Goal: Navigation & Orientation: Find specific page/section

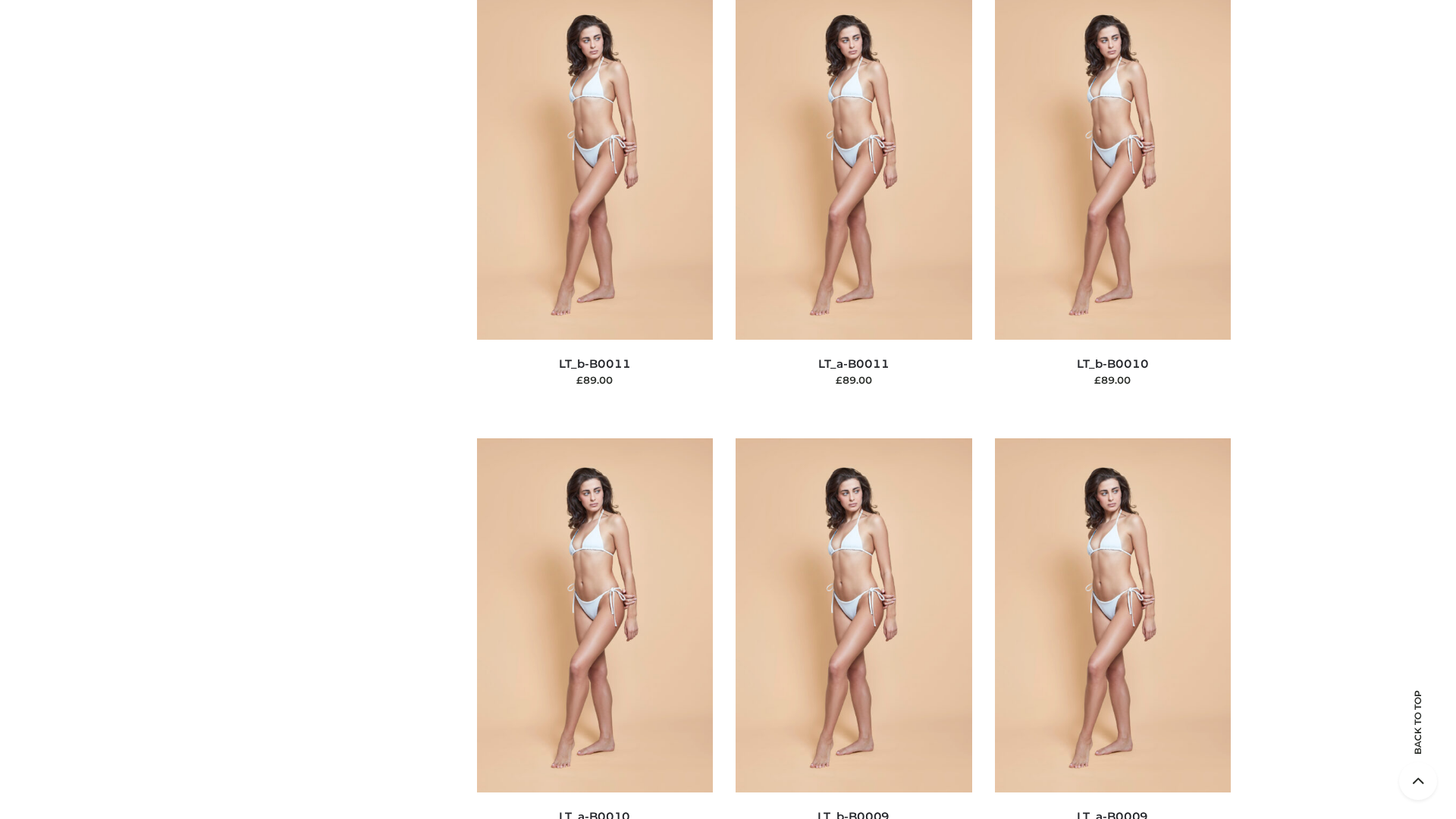
scroll to position [6810, 0]
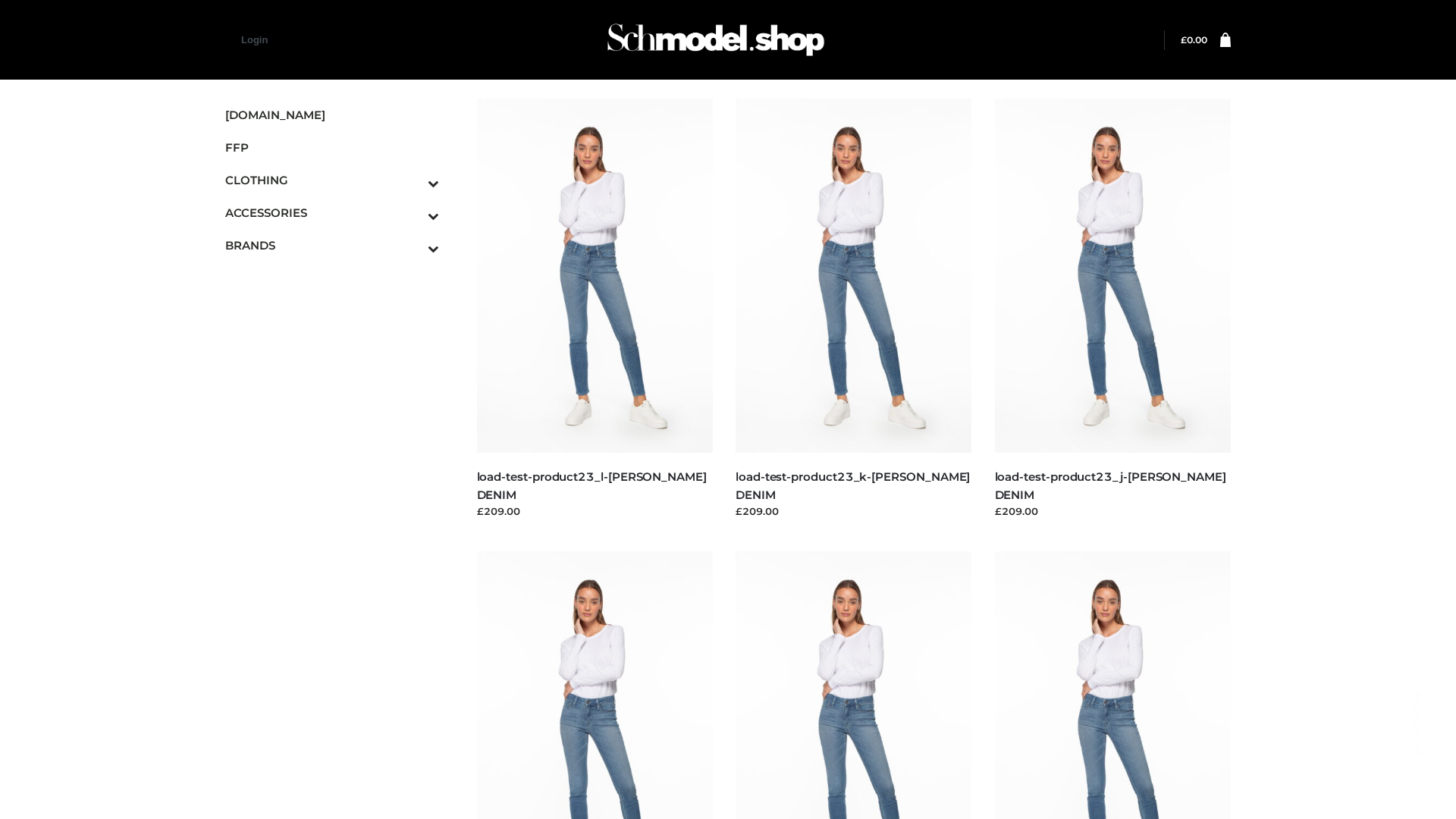
scroll to position [1330, 0]
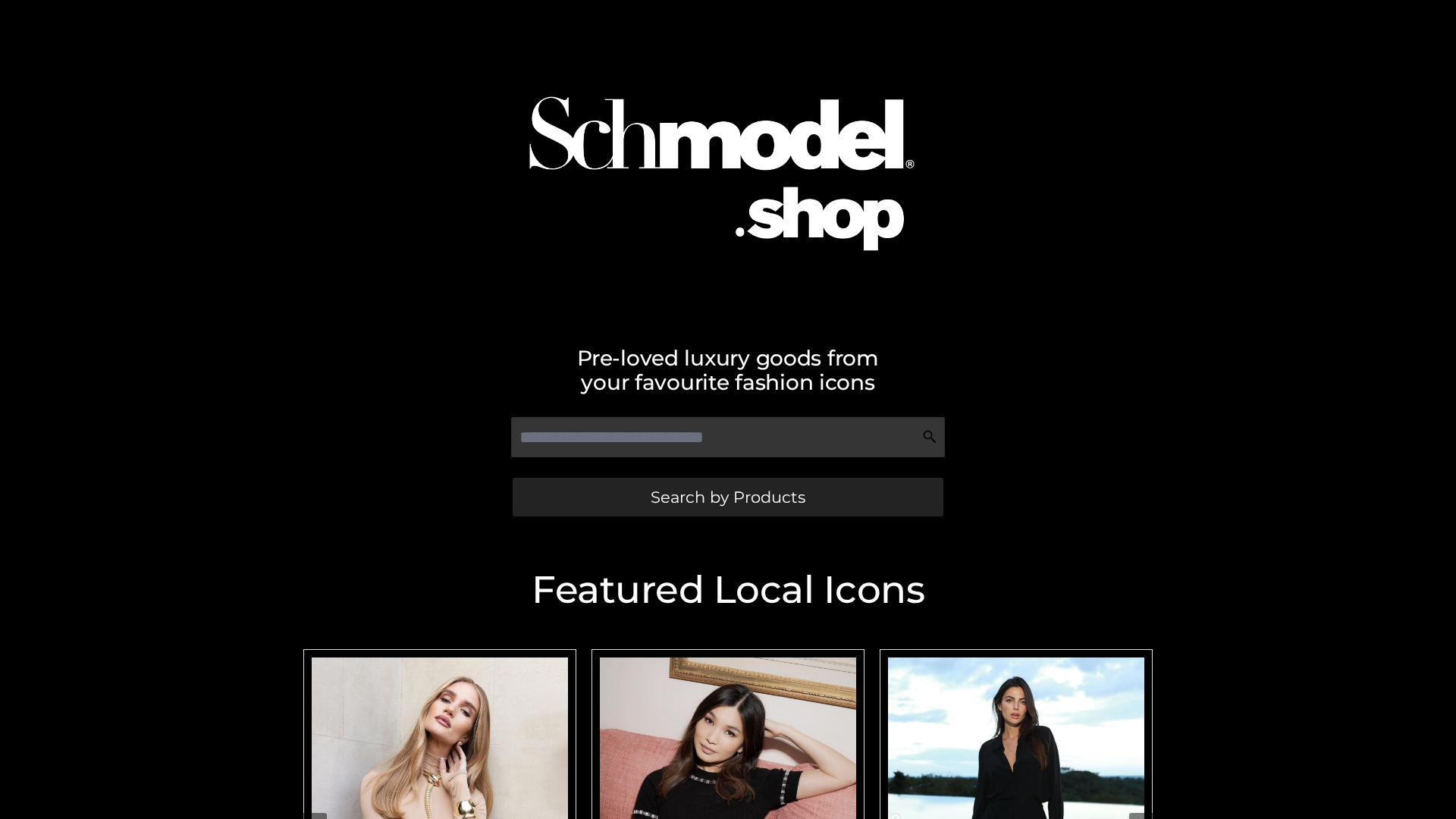
click at [727, 496] on span "Search by Products" at bounding box center [728, 497] width 155 height 16
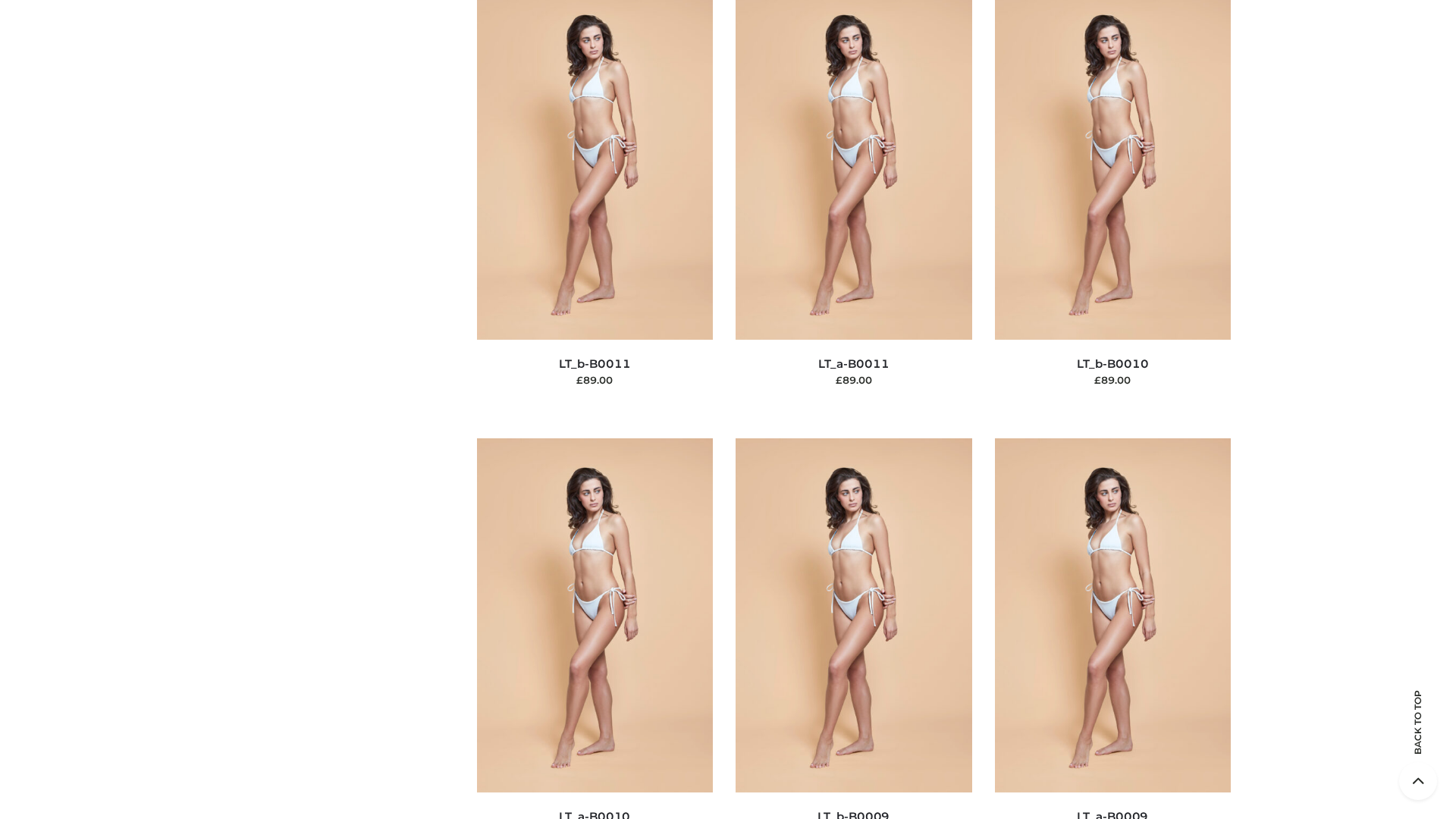
scroll to position [6810, 0]
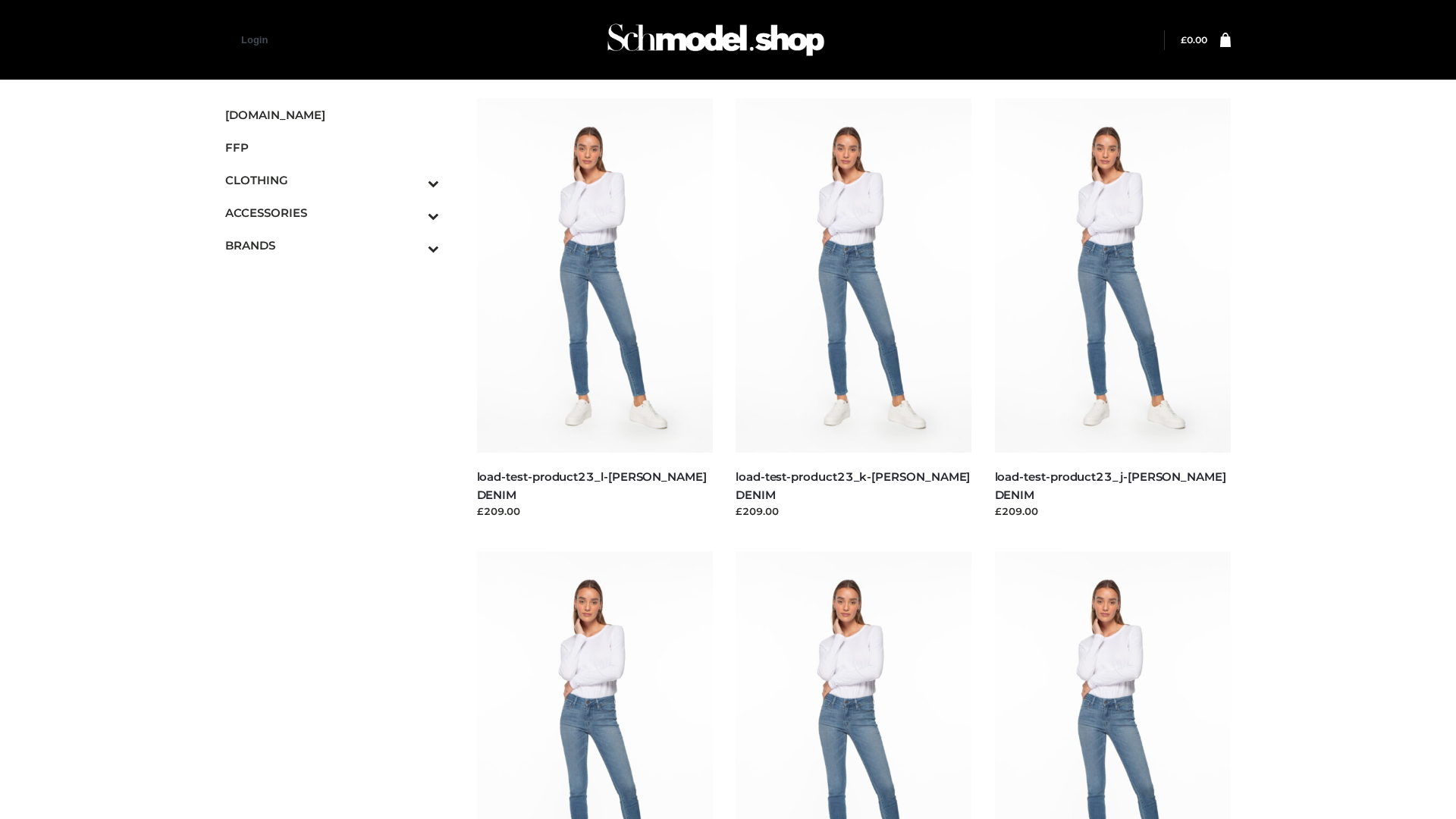
scroll to position [1330, 0]
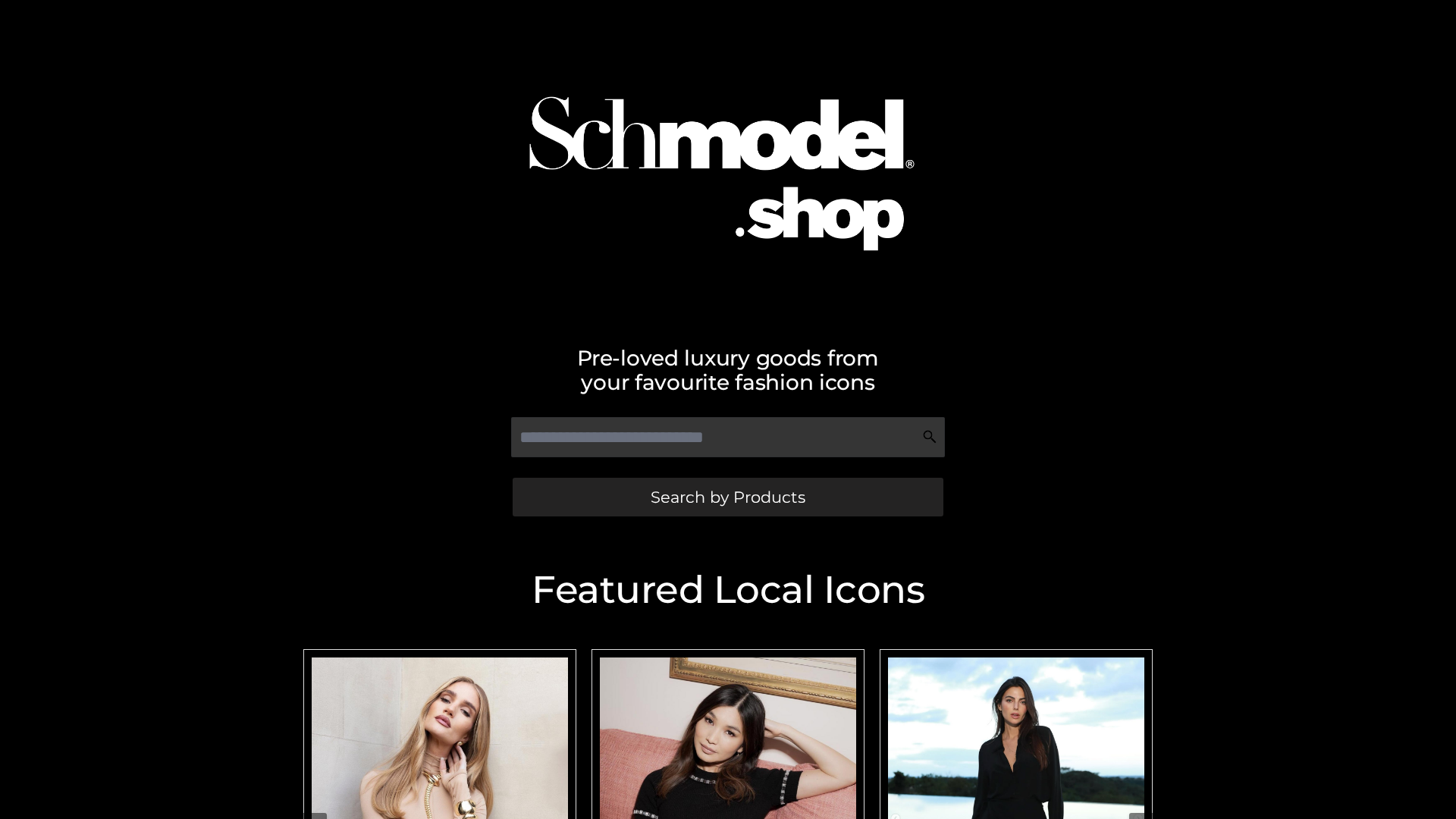
click at [727, 496] on span "Search by Products" at bounding box center [728, 497] width 155 height 16
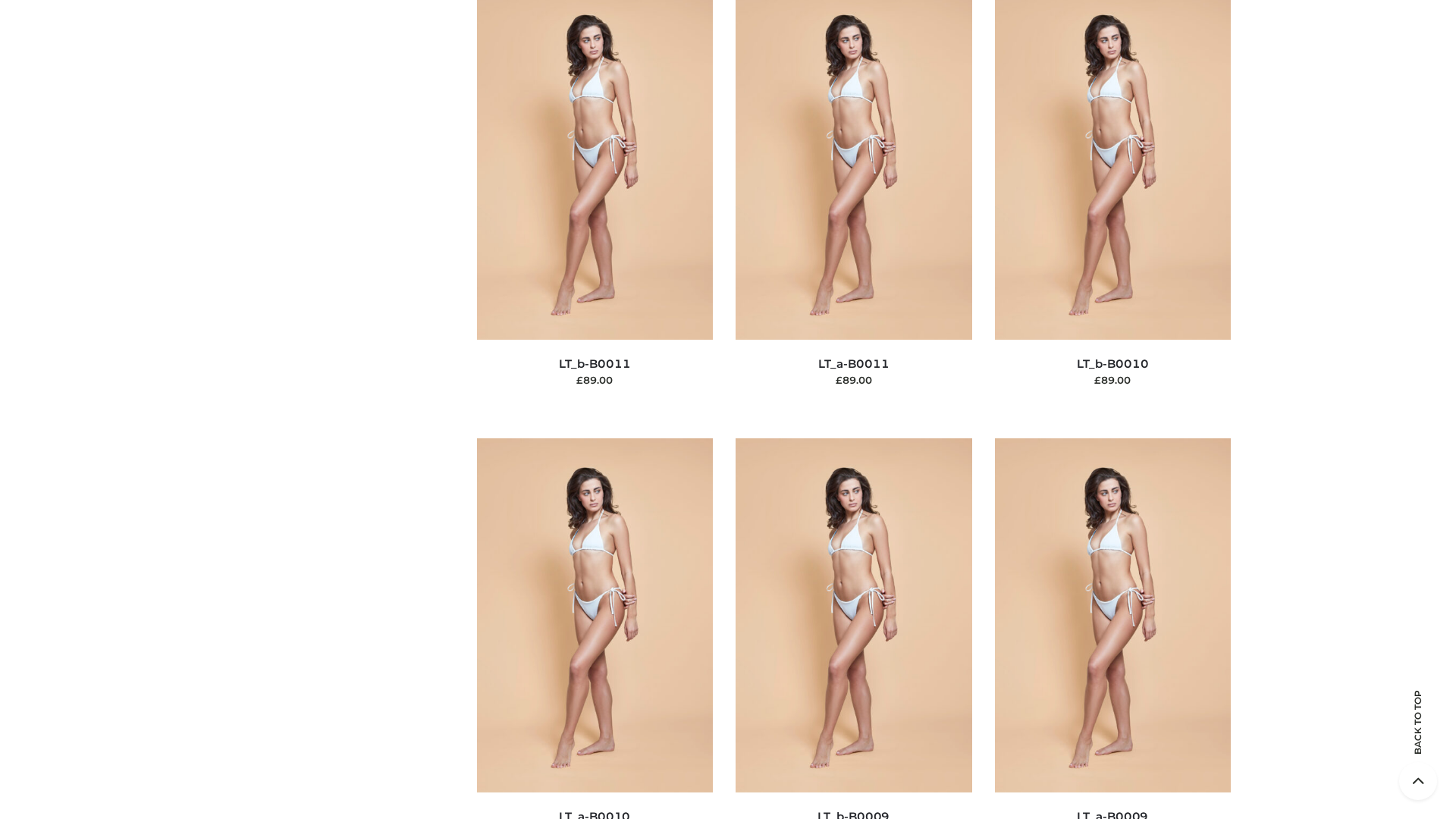
scroll to position [6810, 0]
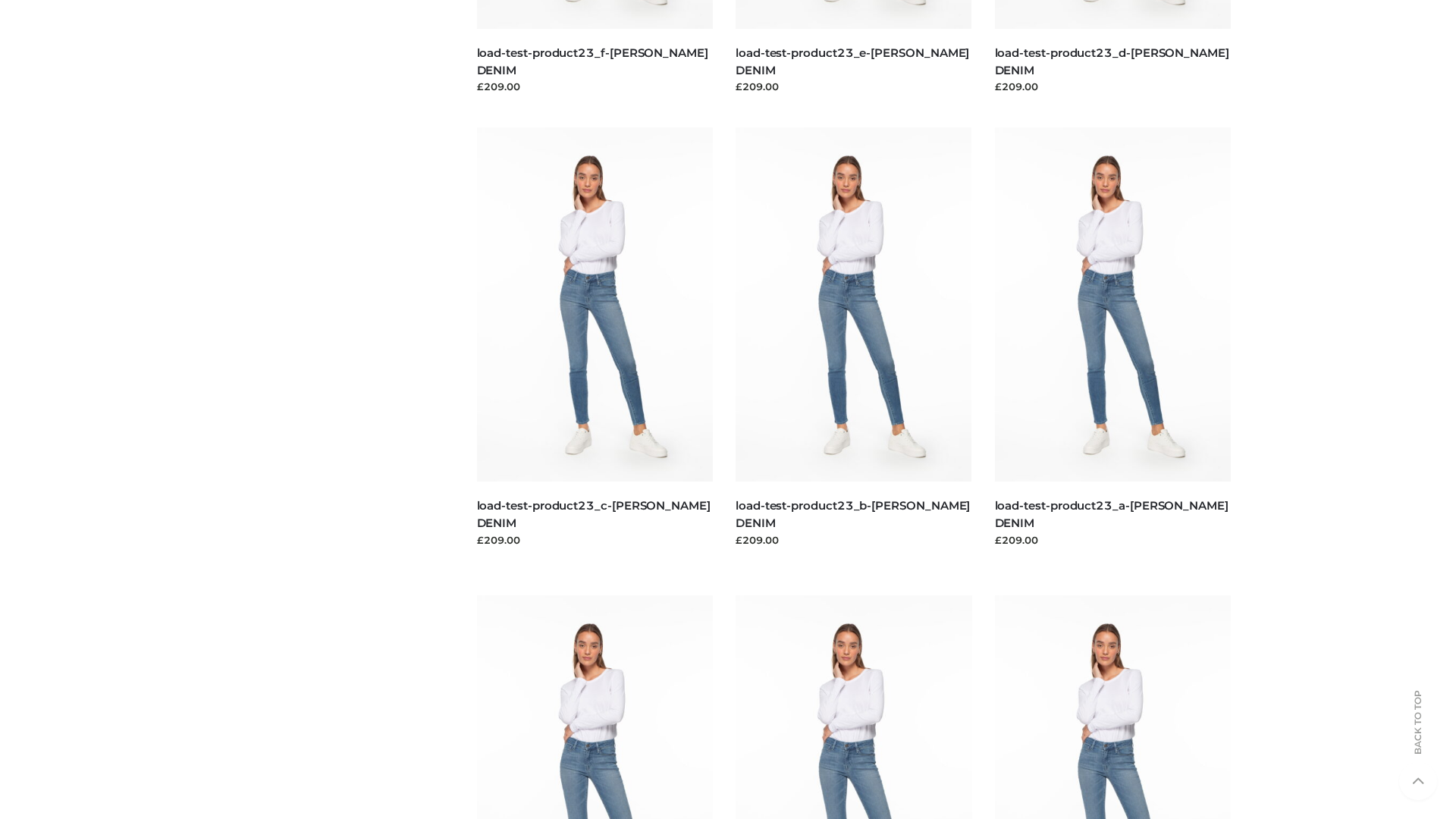
scroll to position [1330, 0]
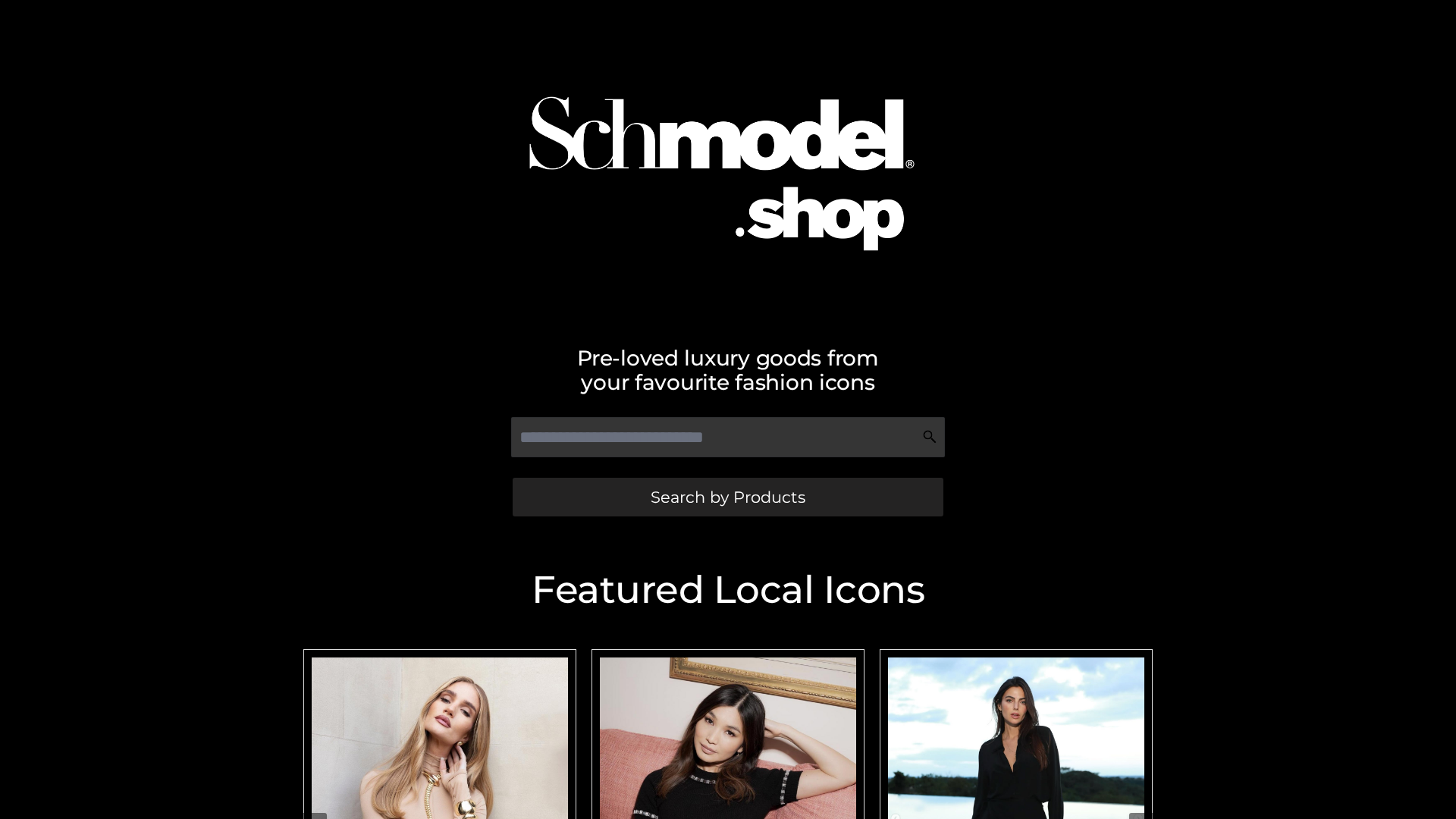
click at [727, 496] on span "Search by Products" at bounding box center [728, 497] width 155 height 16
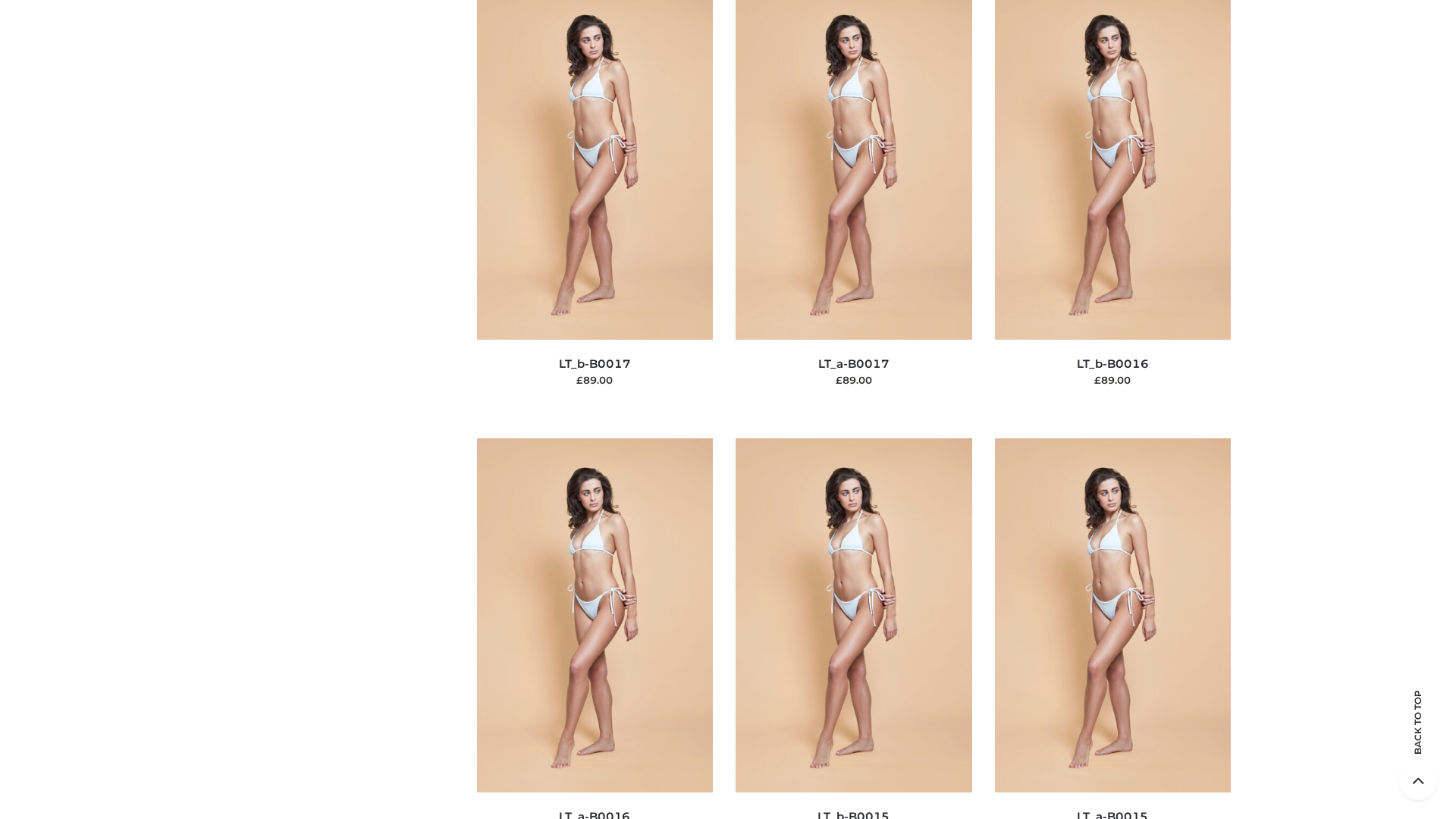
scroll to position [4983, 0]
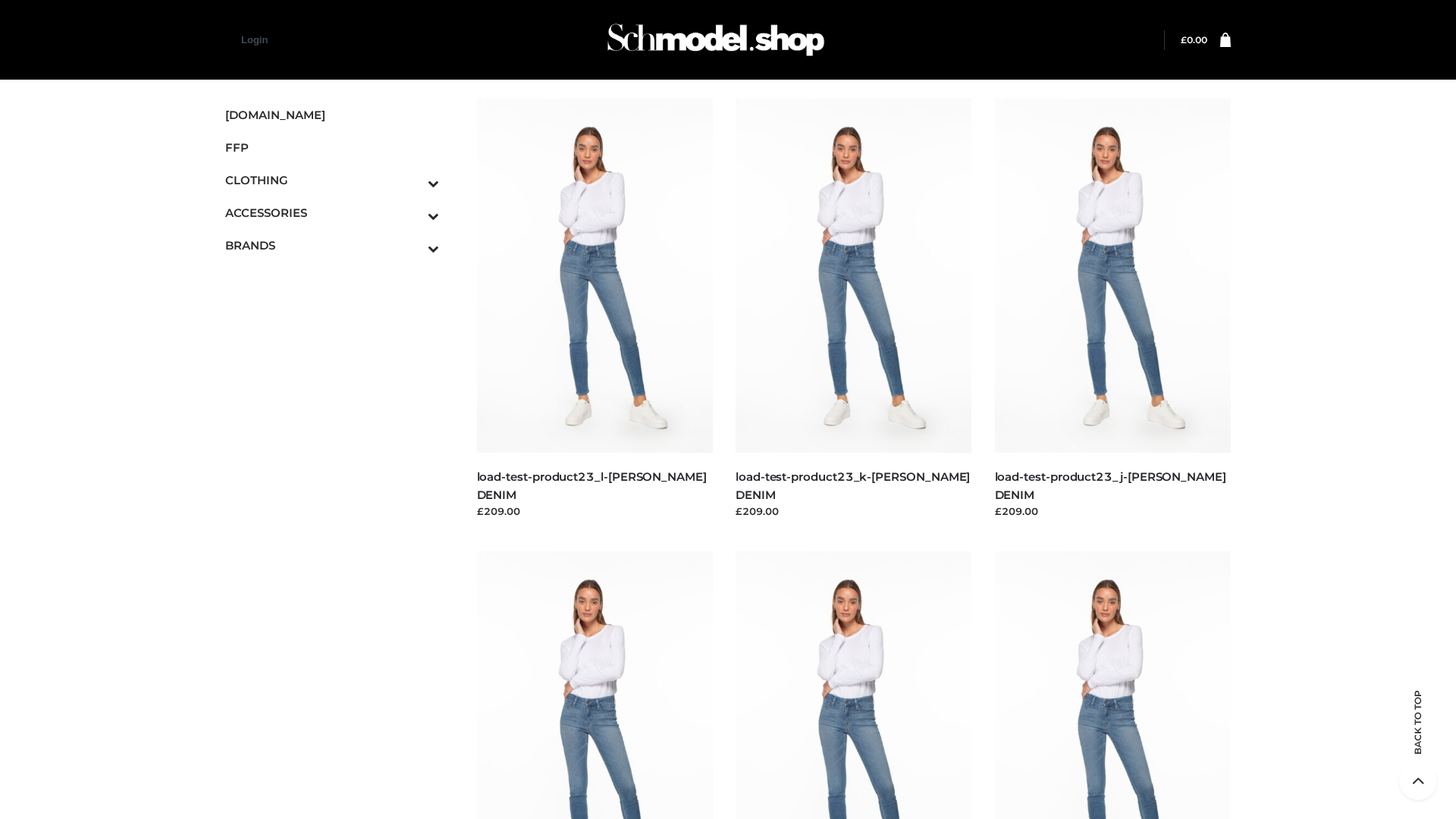
scroll to position [1330, 0]
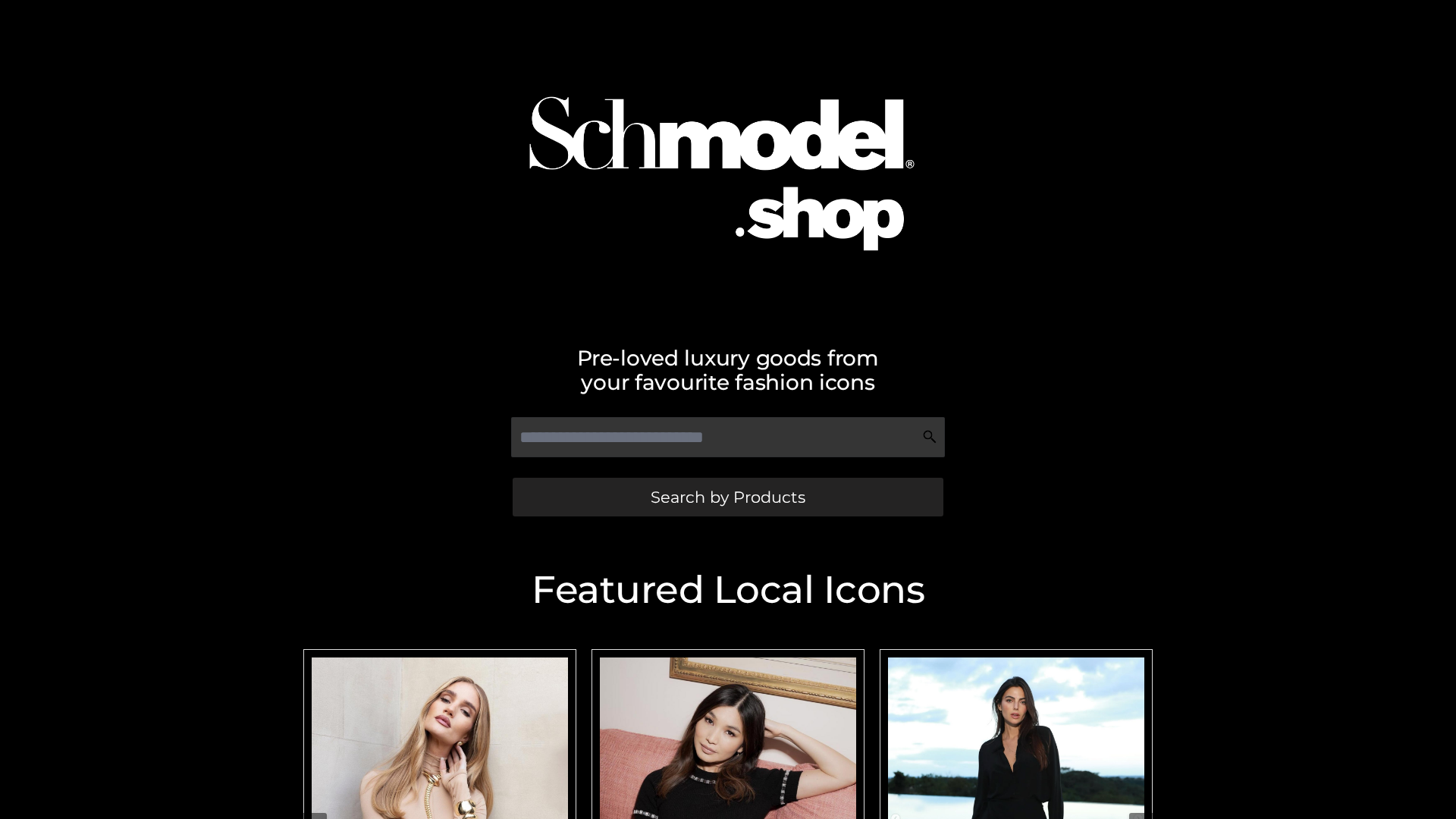
click at [727, 496] on span "Search by Products" at bounding box center [728, 497] width 155 height 16
